Goal: Navigation & Orientation: Go to known website

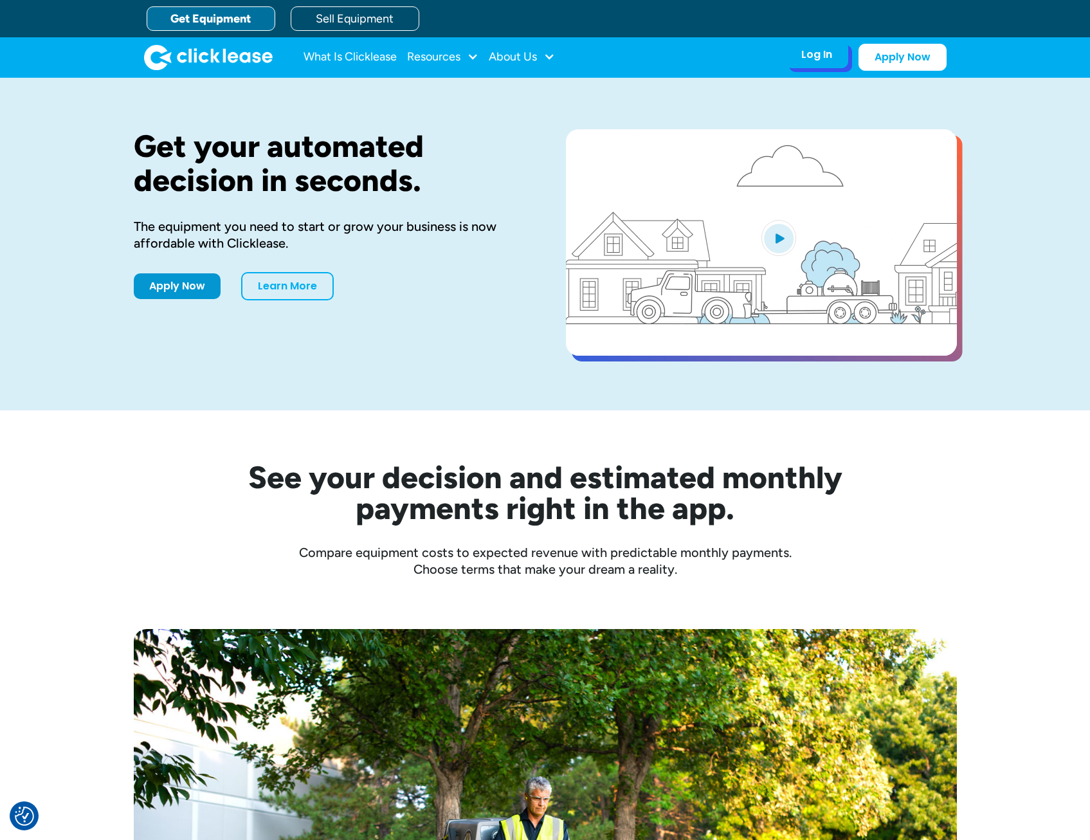
click at [836, 58] on div "Log In Account login I use Clicklease to get my equipment Partner Portal I offe…" at bounding box center [816, 54] width 63 height 27
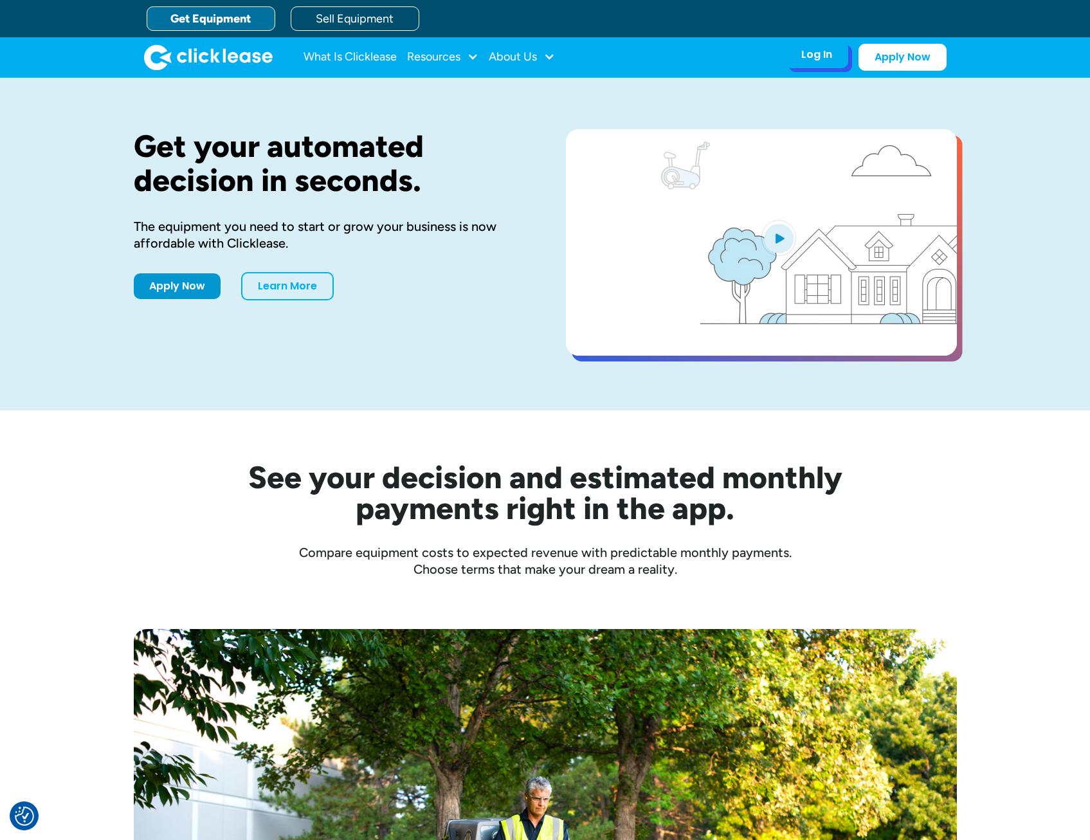
click at [815, 53] on div "Log In" at bounding box center [816, 54] width 31 height 13
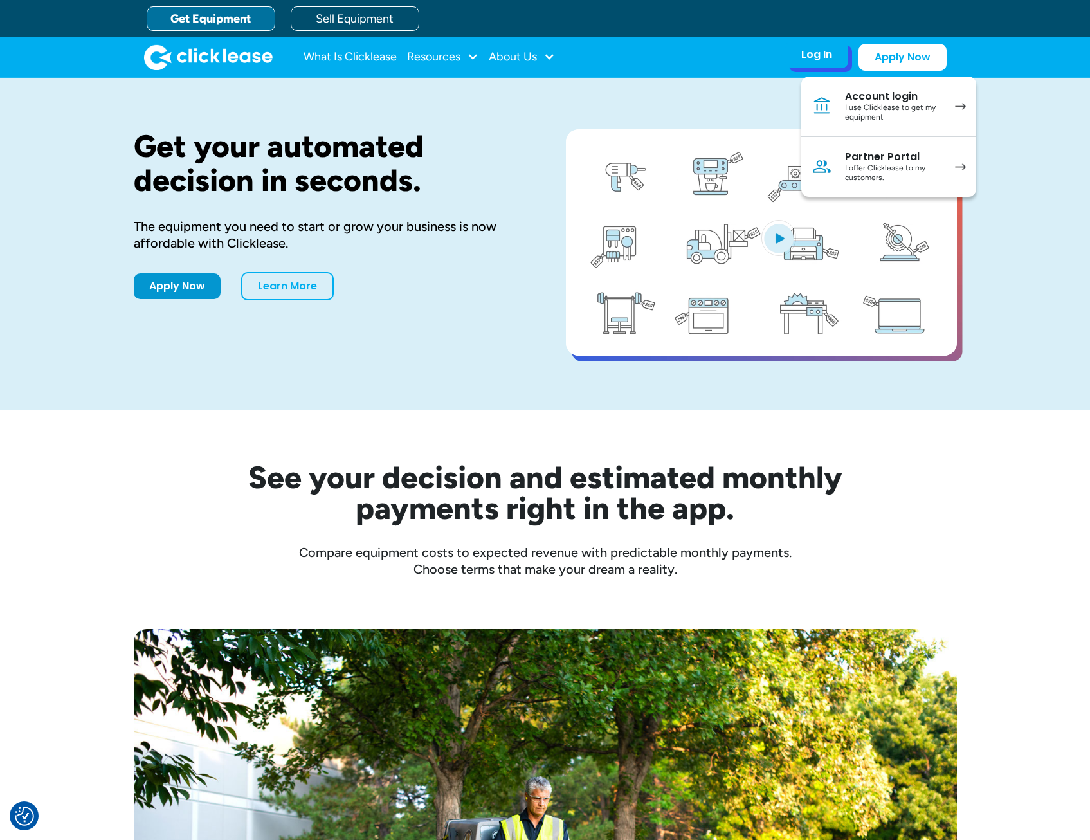
click at [843, 102] on link "Account login I use Clicklease to get my equipment" at bounding box center [888, 107] width 175 height 60
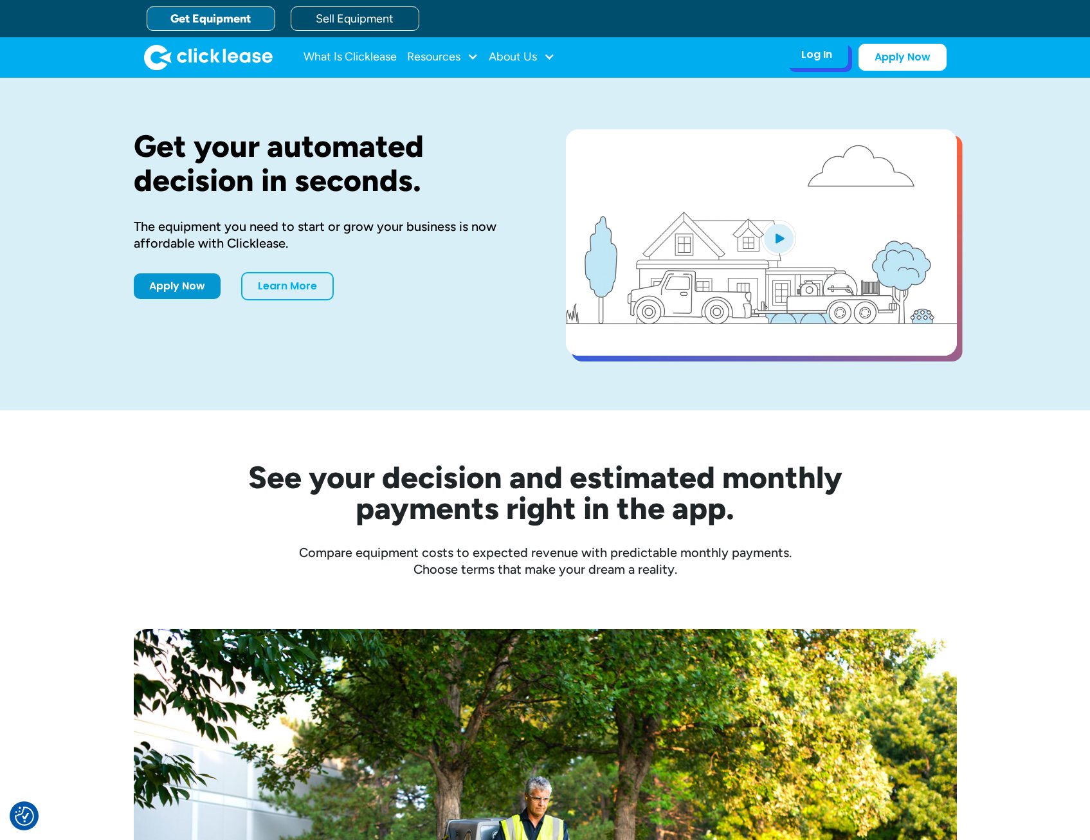
click at [831, 53] on div "Log In" at bounding box center [816, 54] width 31 height 13
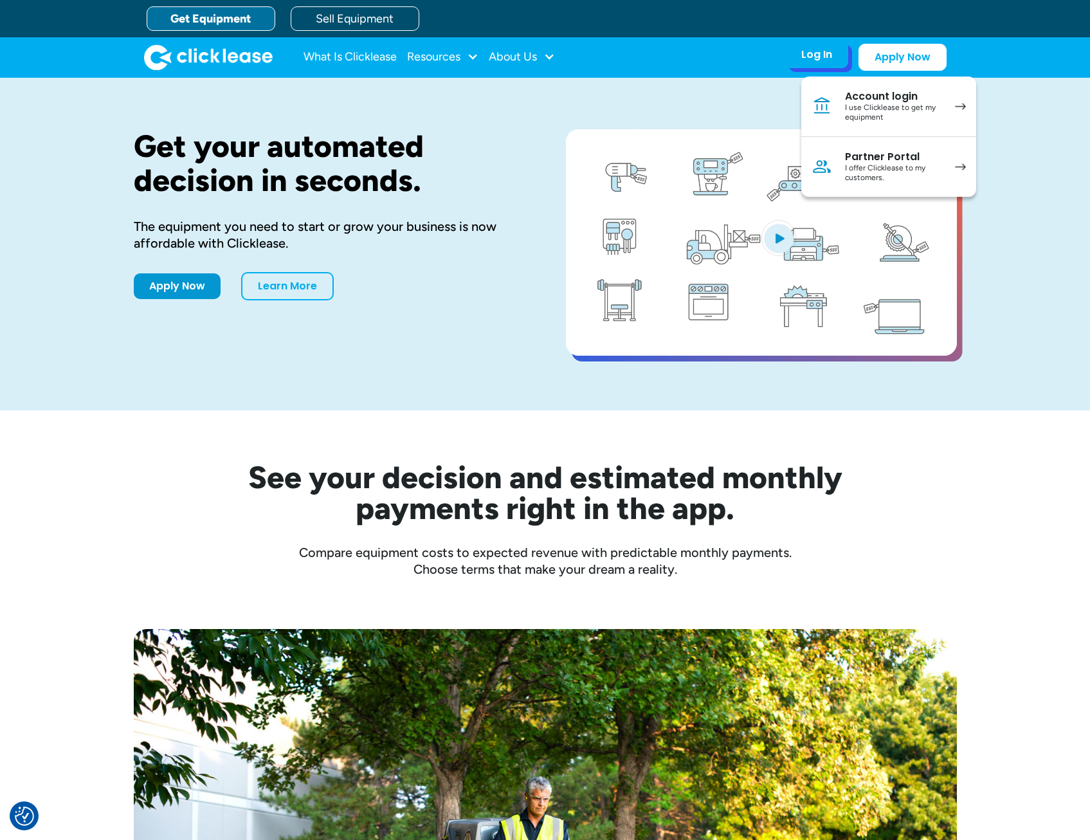
click at [844, 94] on link "Account login I use Clicklease to get my equipment" at bounding box center [888, 107] width 175 height 60
